Goal: Task Accomplishment & Management: Complete application form

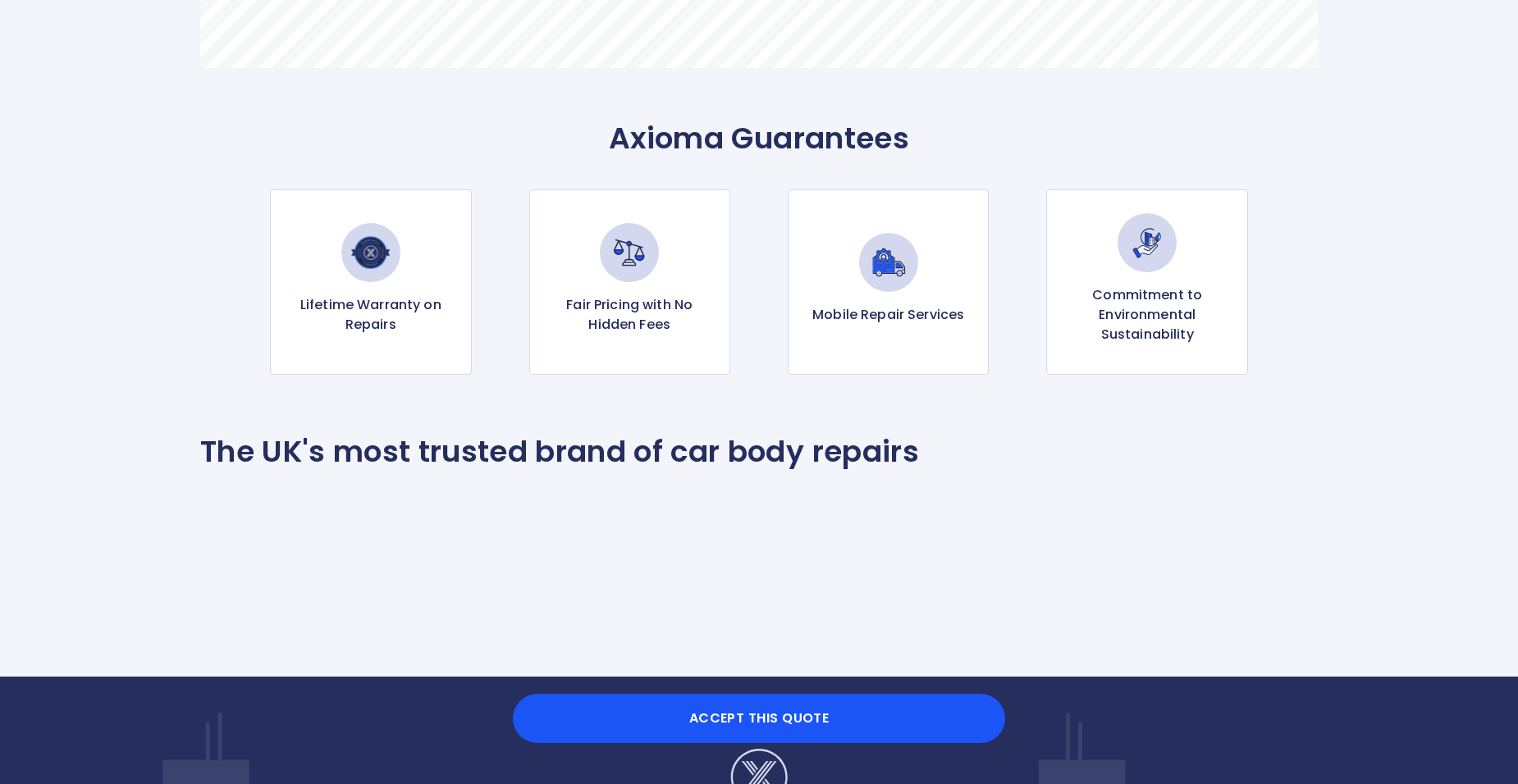
scroll to position [1541, 0]
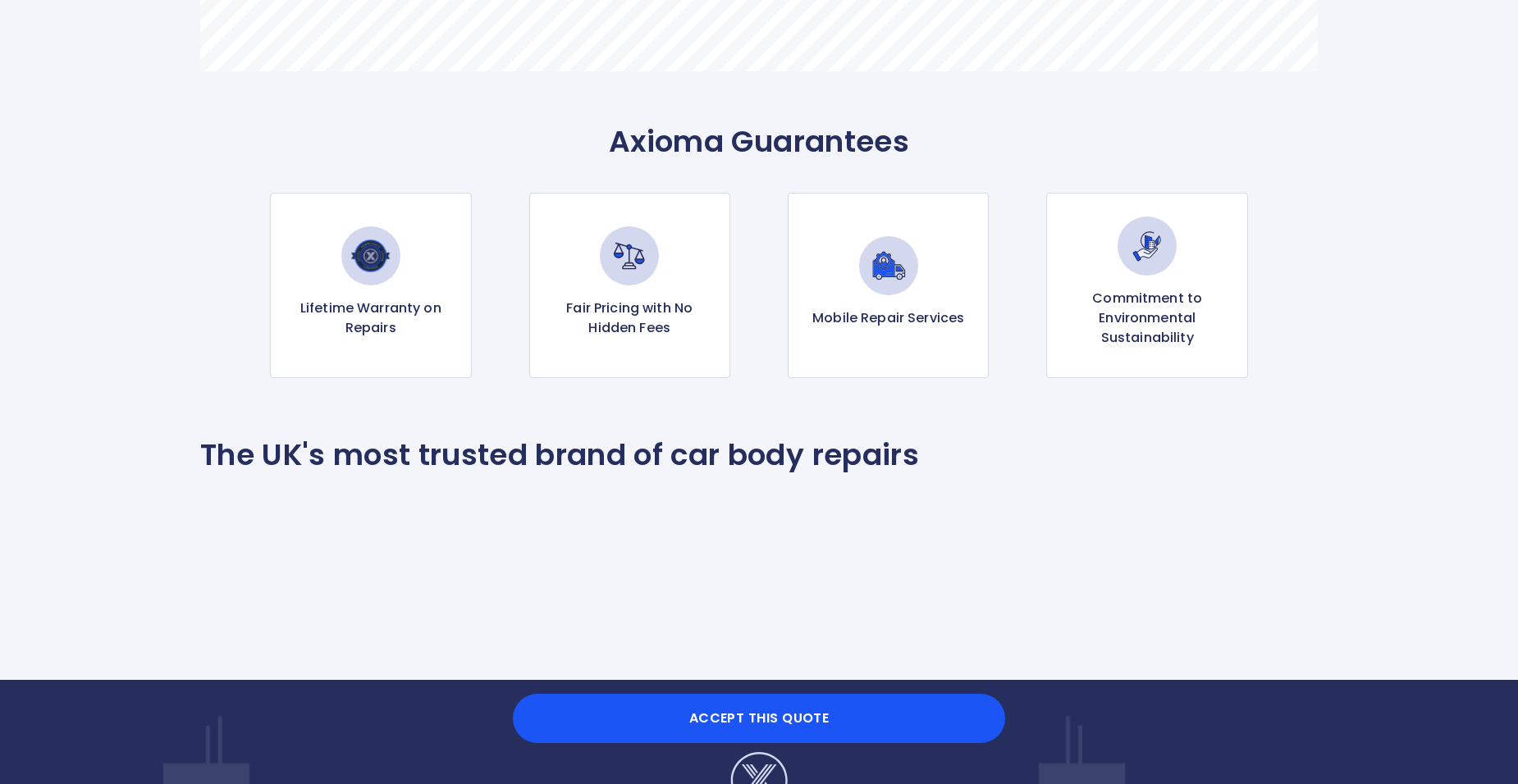
click at [913, 262] on img at bounding box center [888, 266] width 59 height 59
click at [884, 276] on img at bounding box center [888, 266] width 59 height 59
